Goal: Information Seeking & Learning: Understand process/instructions

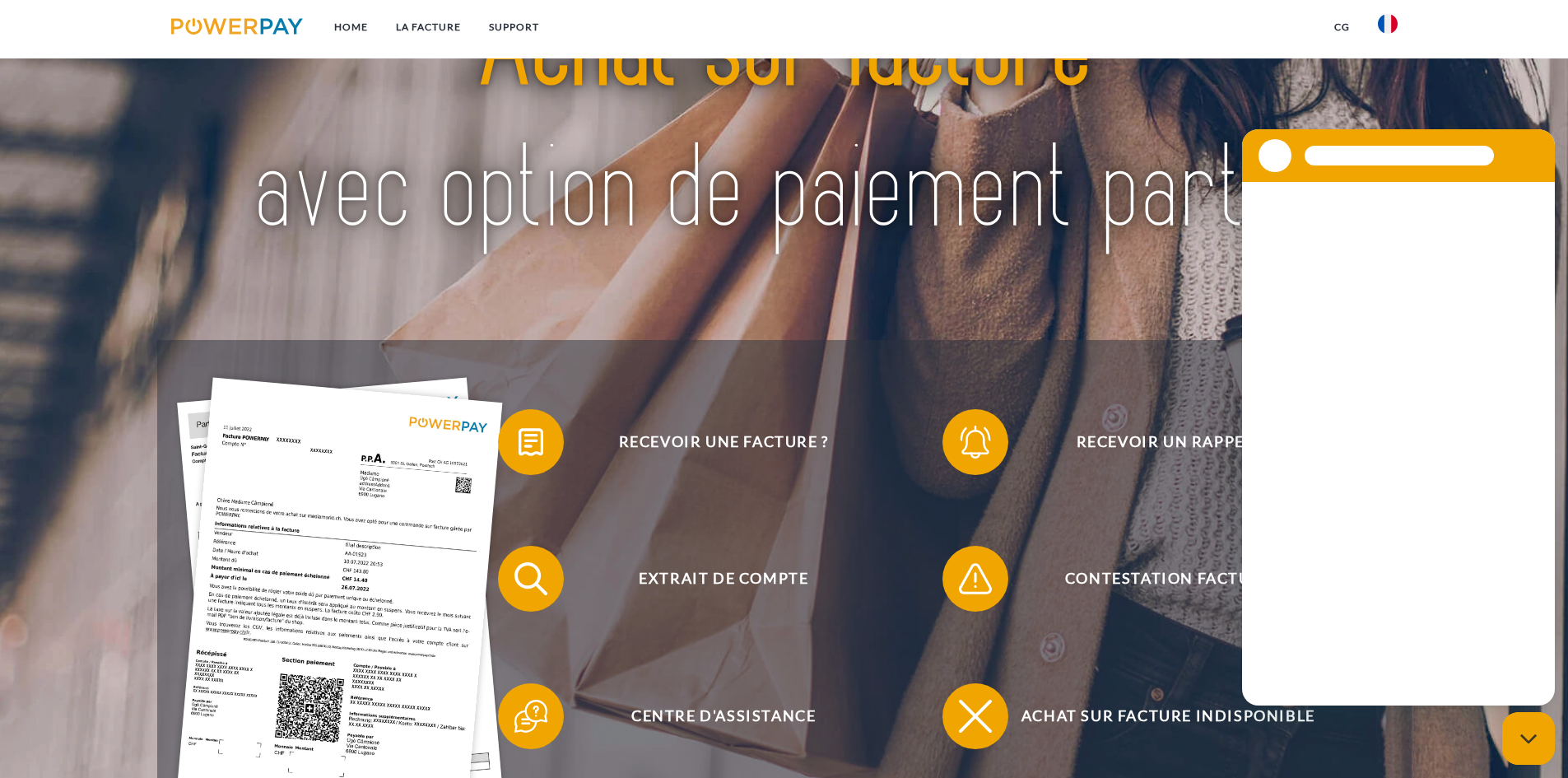
scroll to position [139, 0]
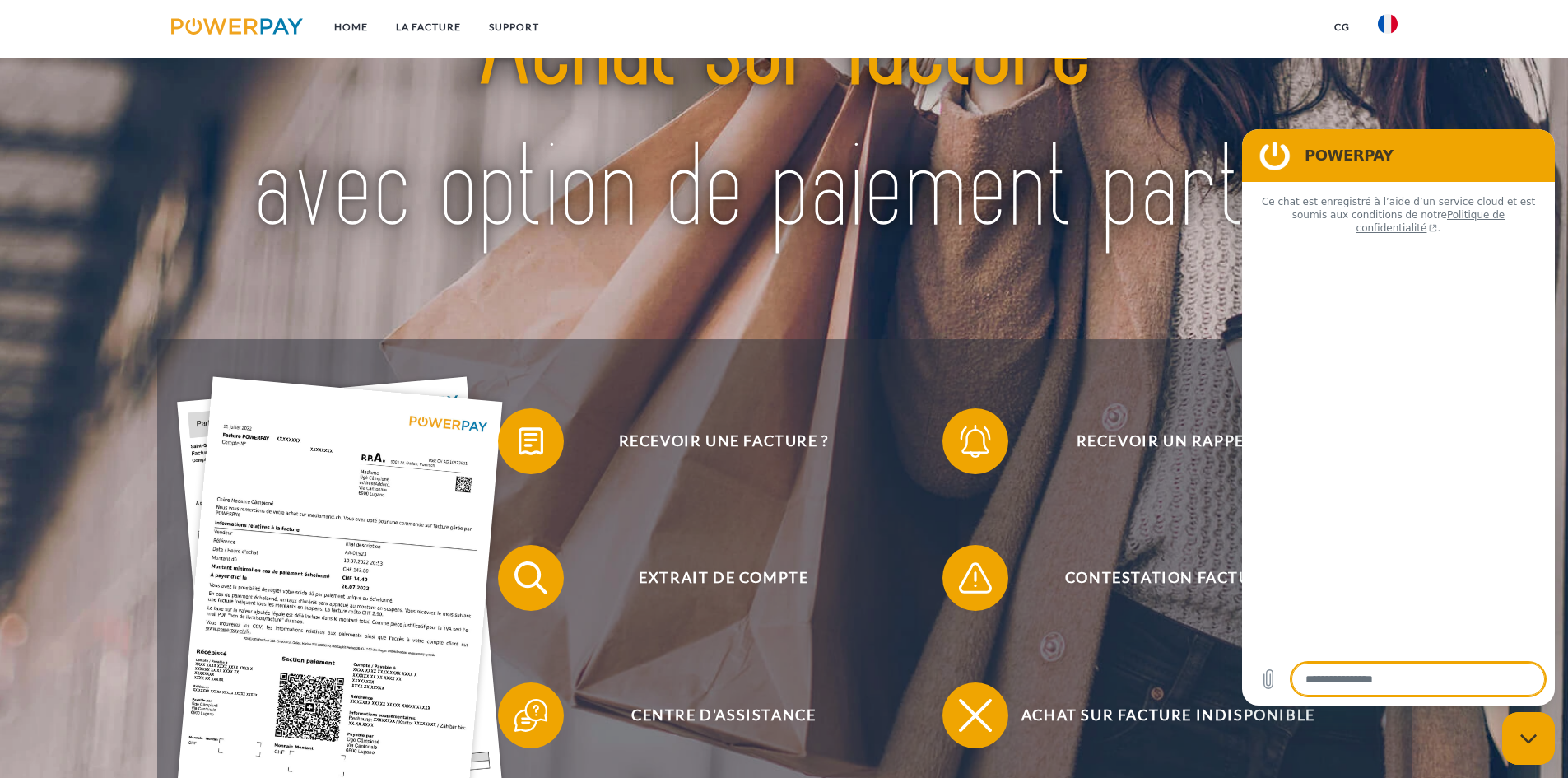
type textarea "*"
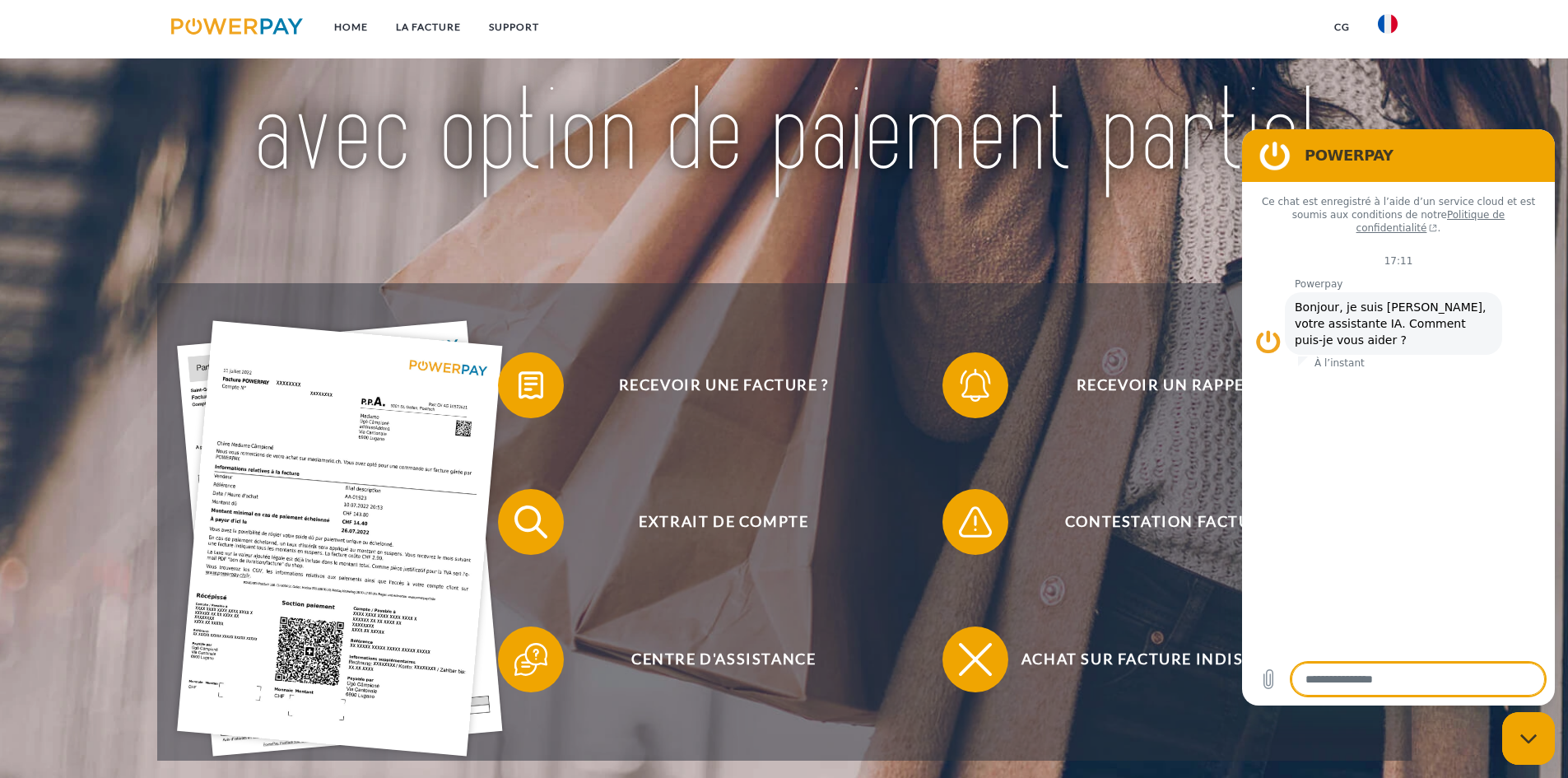
scroll to position [194, 0]
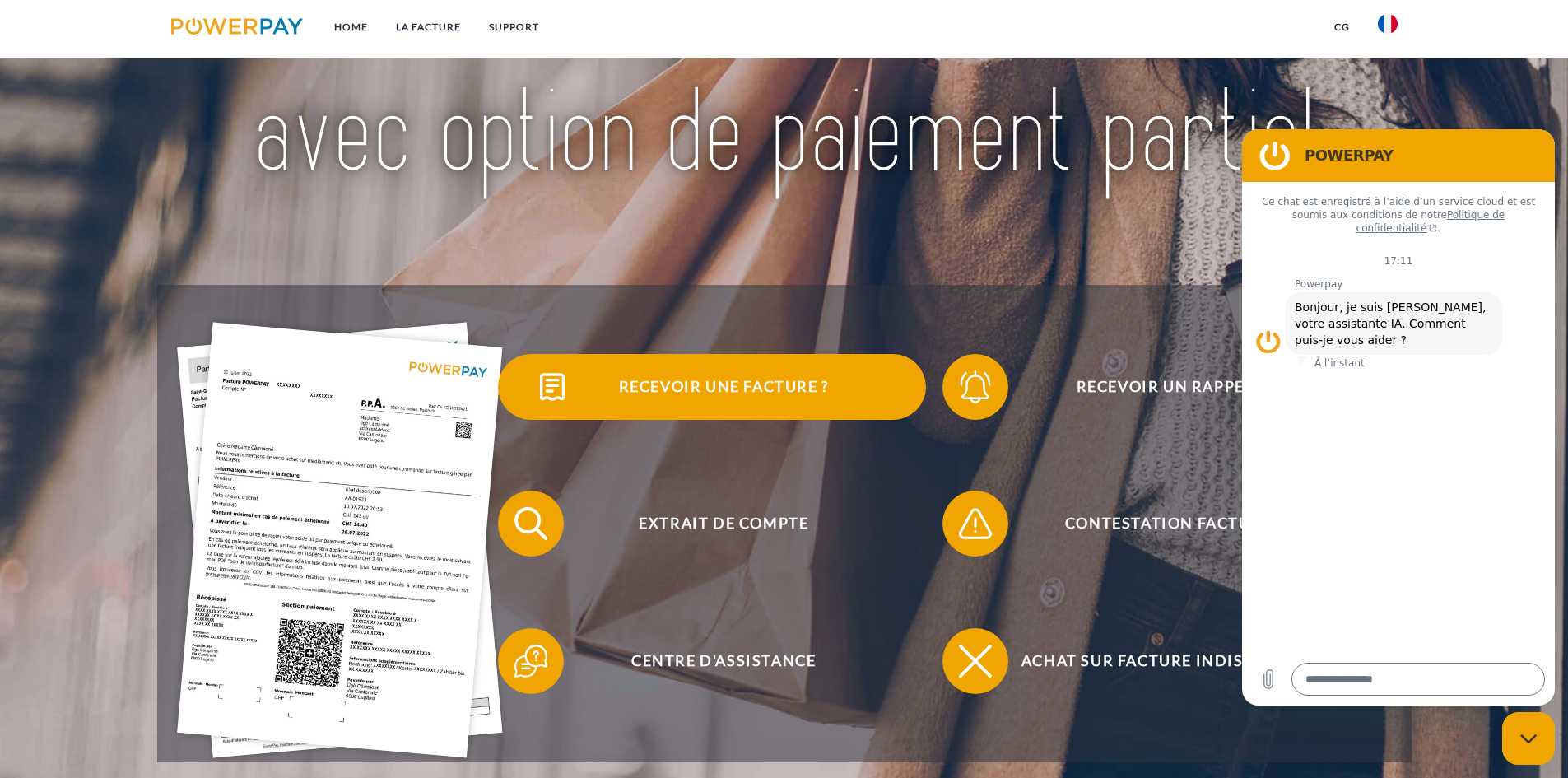
click at [538, 369] on span at bounding box center [527, 387] width 82 height 82
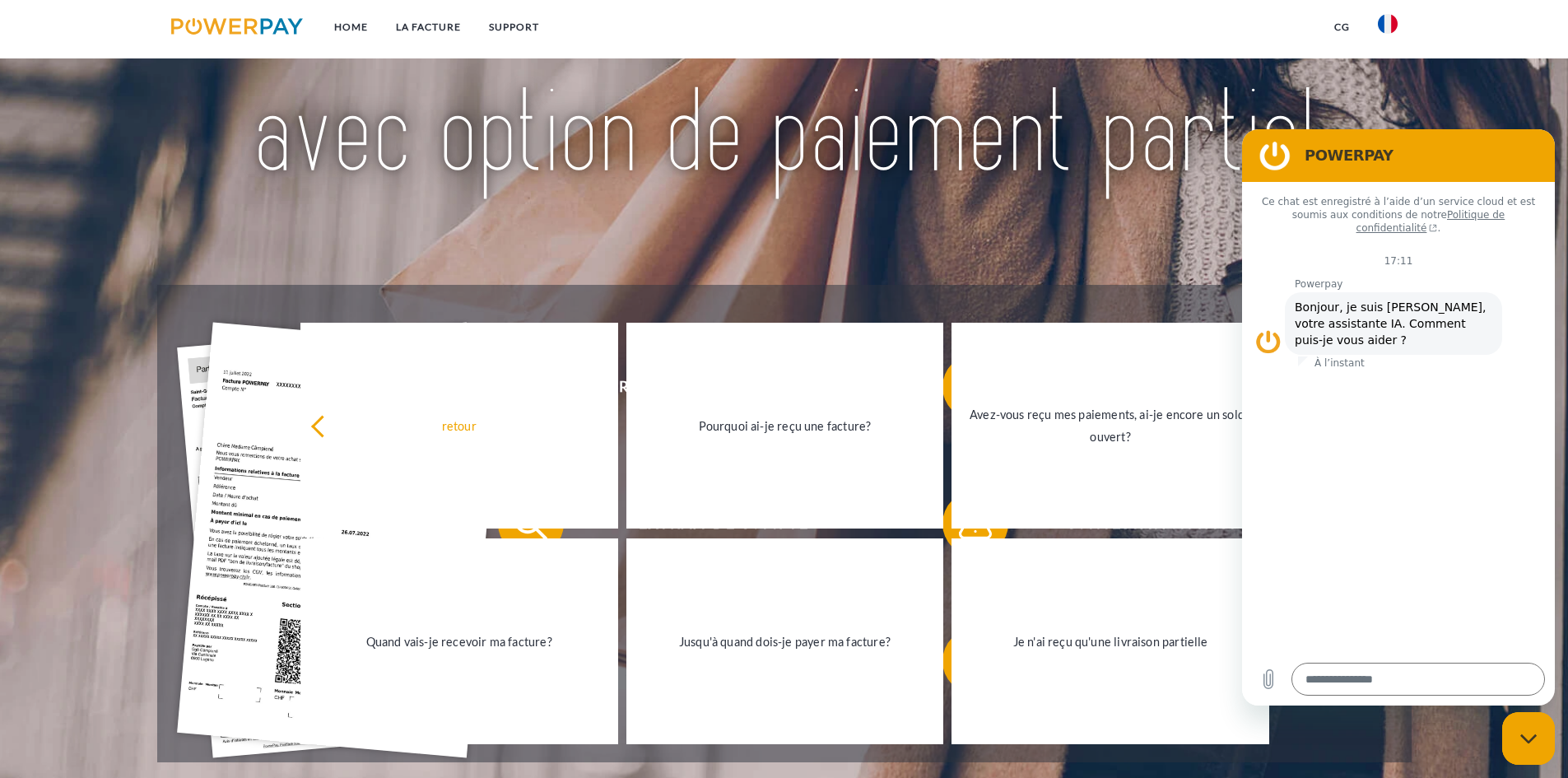
click at [592, 261] on div at bounding box center [784, 65] width 1255 height 440
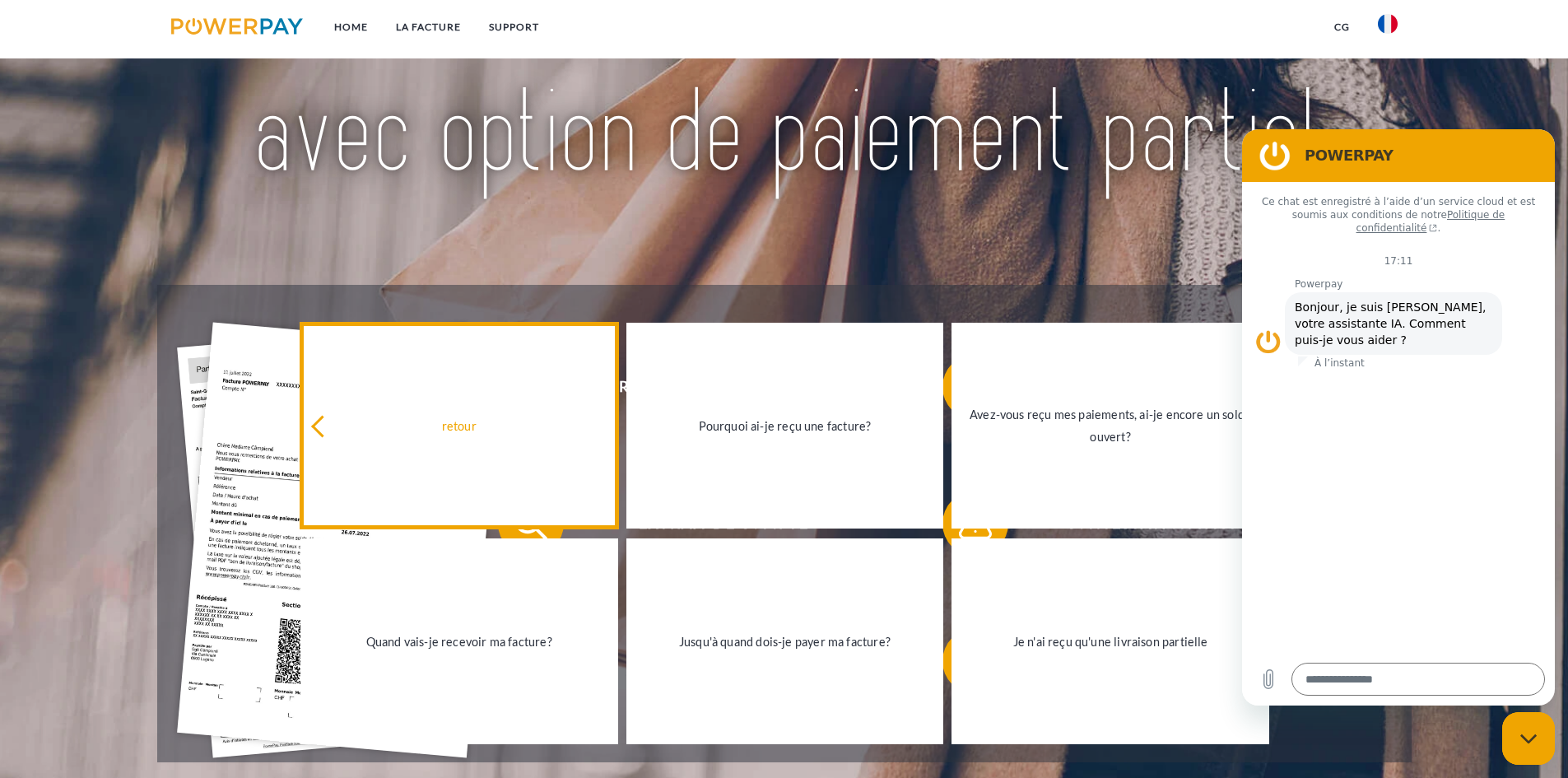
click at [322, 408] on link "retour" at bounding box center [459, 426] width 318 height 206
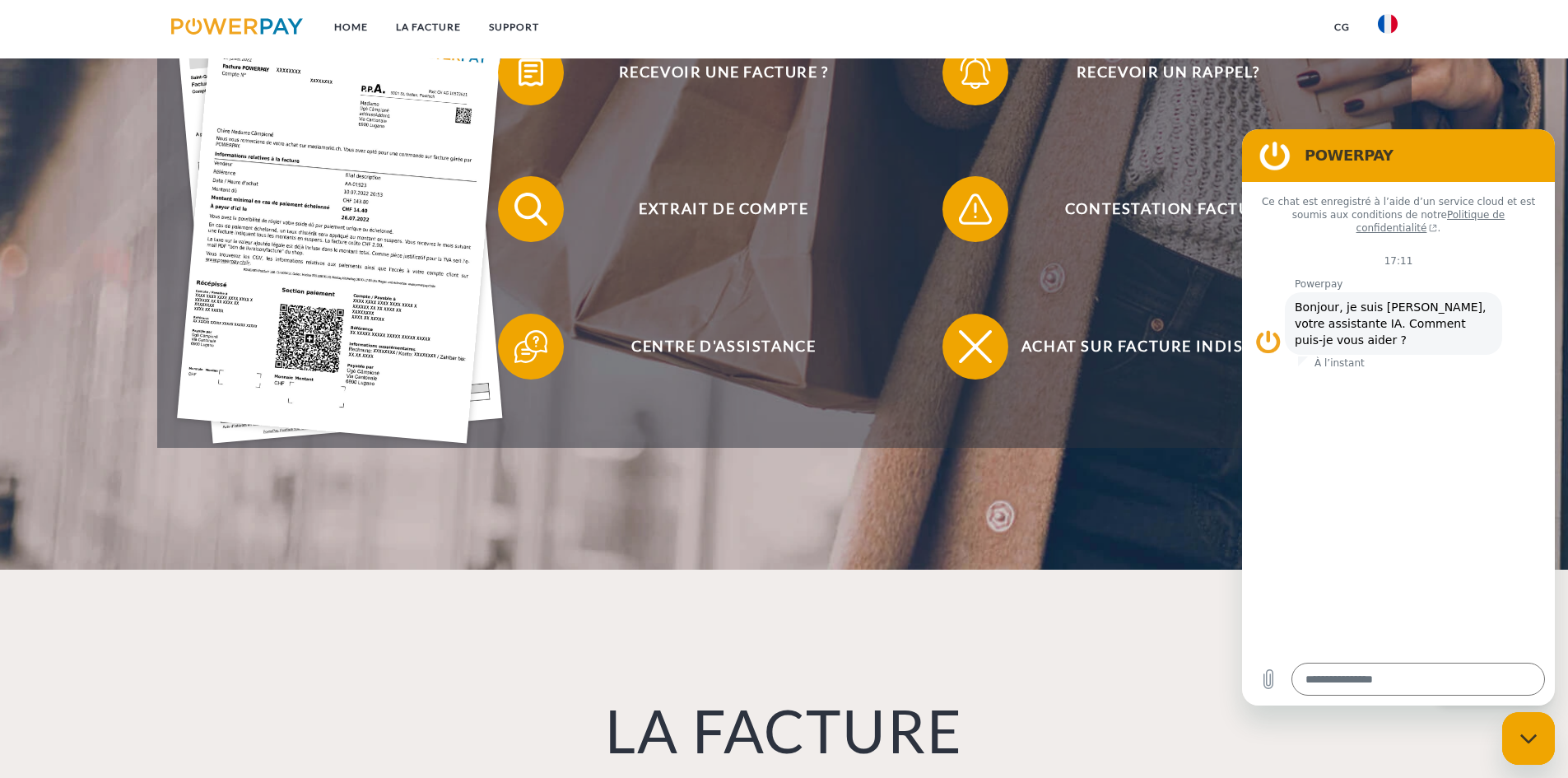
scroll to position [507, 0]
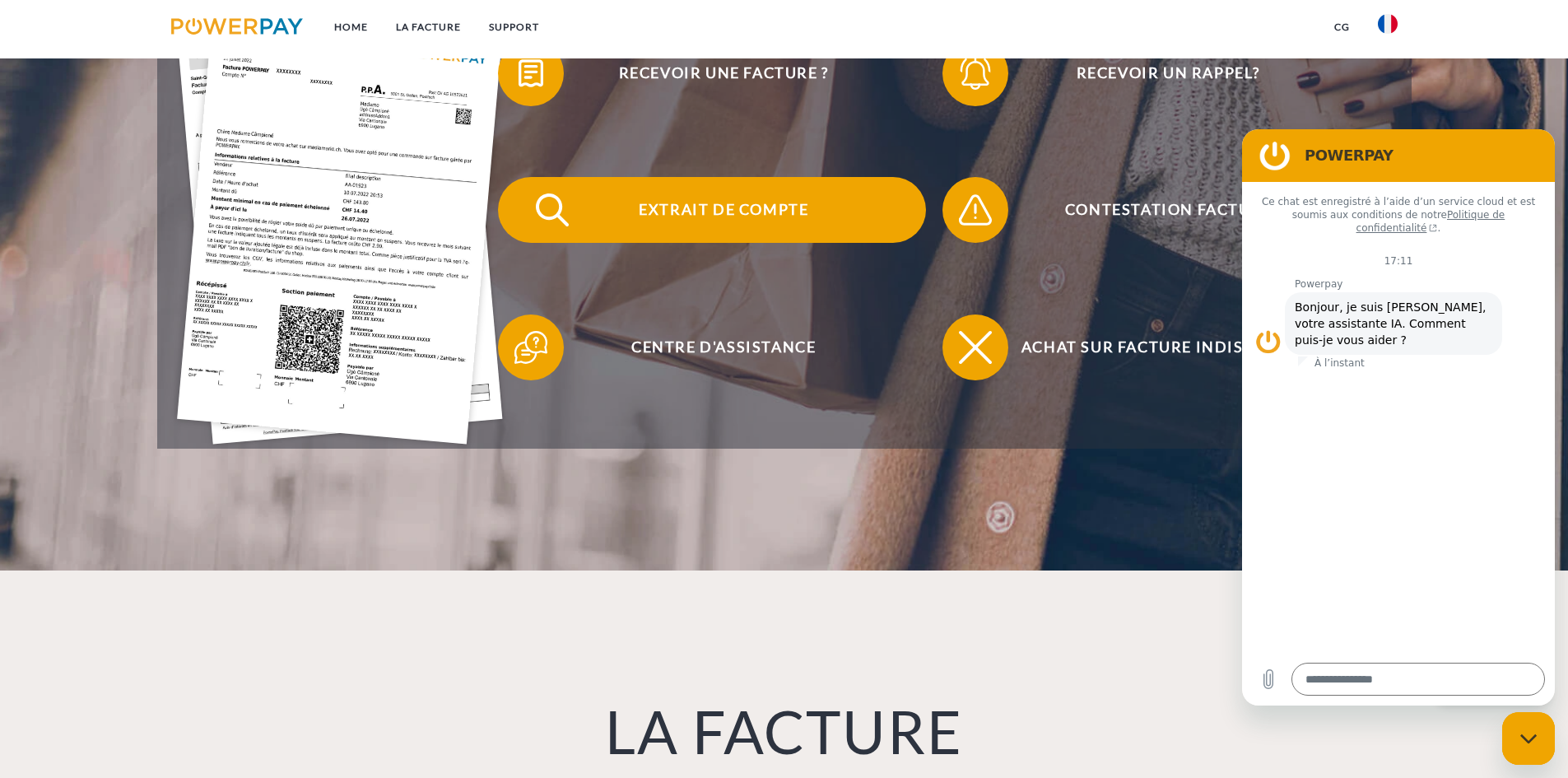
click at [550, 212] on img at bounding box center [552, 210] width 41 height 41
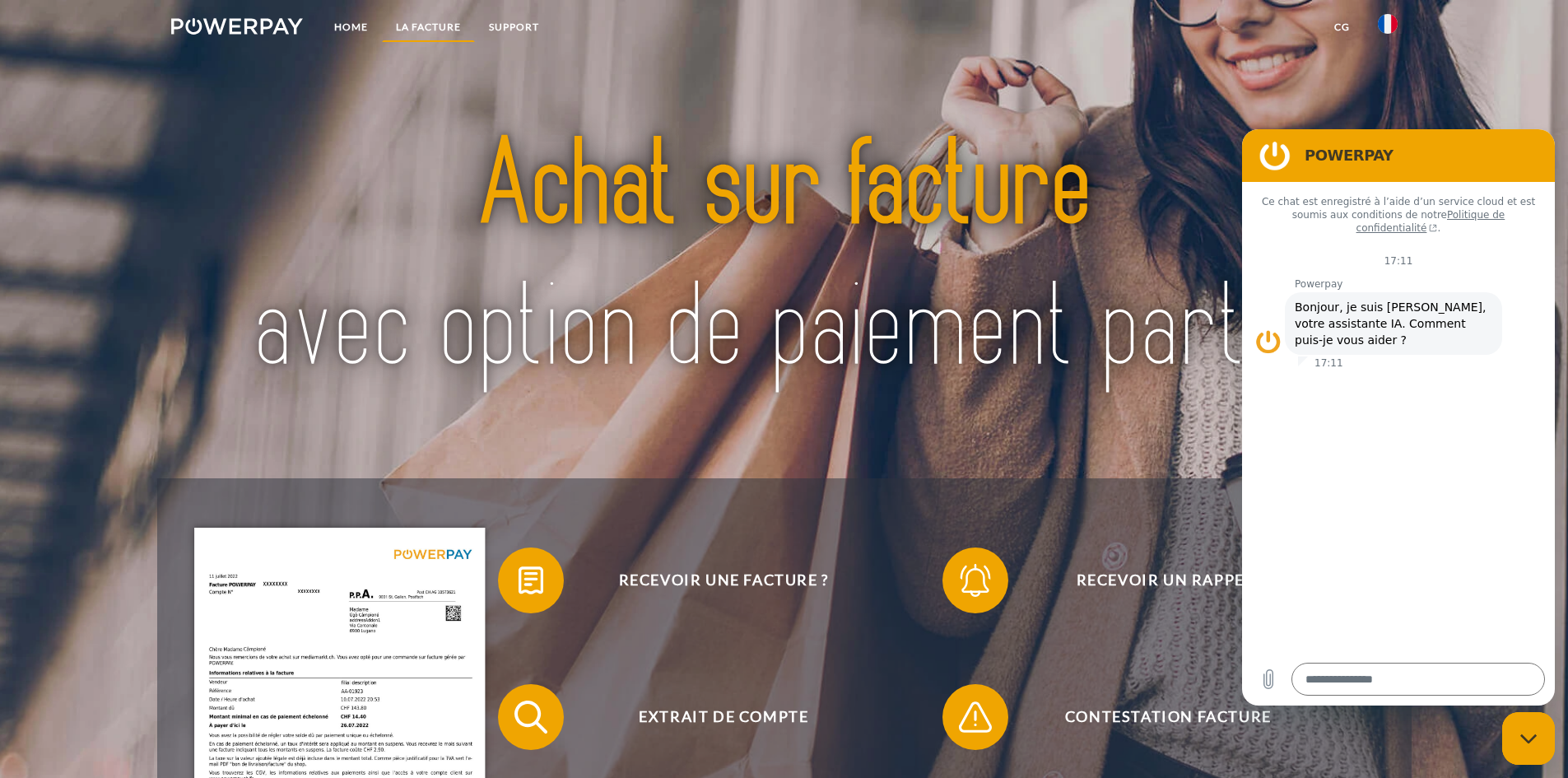
click at [454, 24] on link "LA FACTURE" at bounding box center [429, 27] width 93 height 30
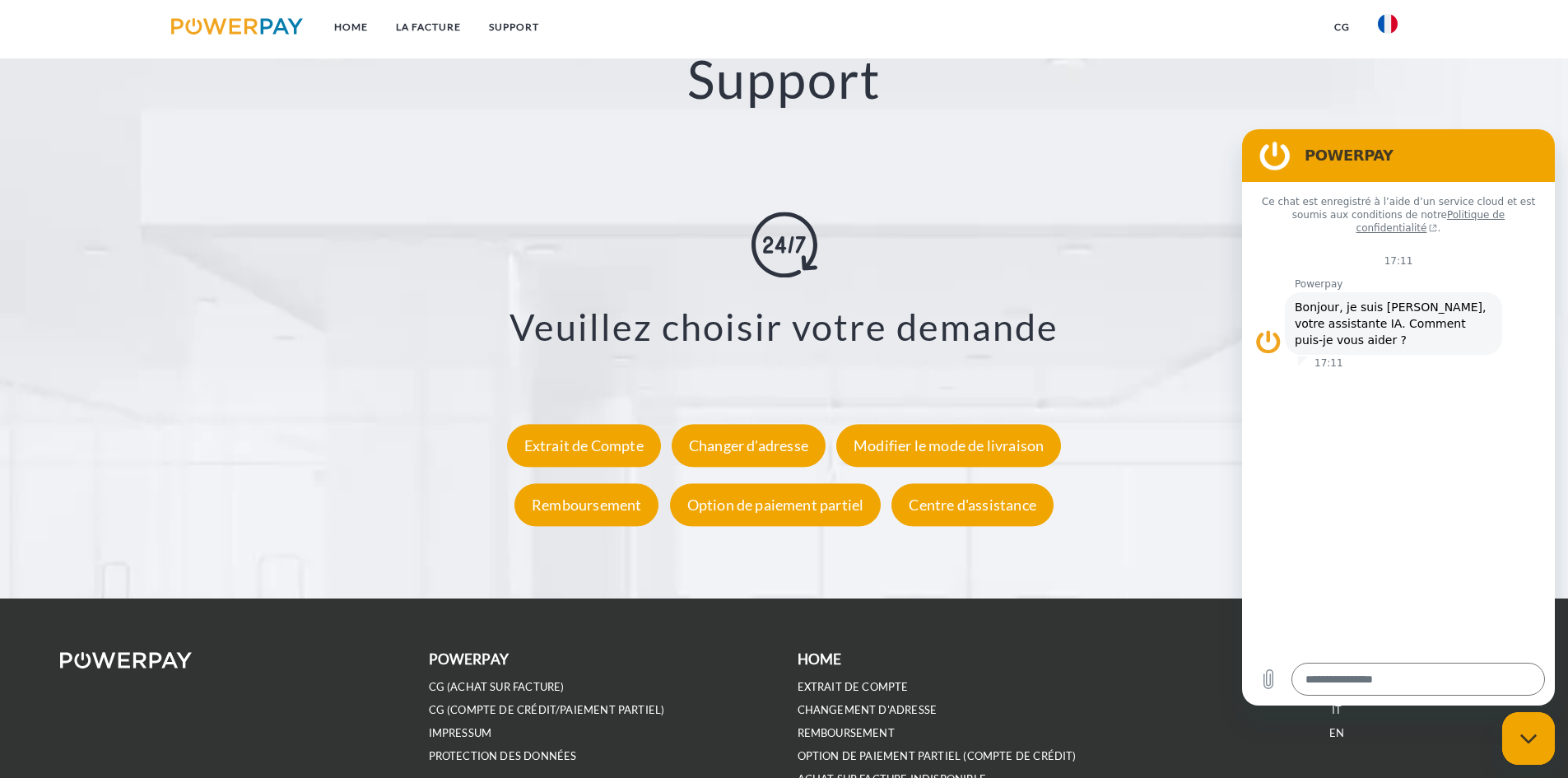
scroll to position [2926, 0]
